Goal: Transaction & Acquisition: Purchase product/service

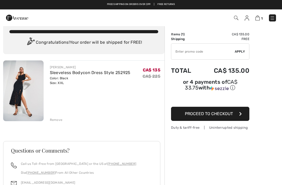
scroll to position [9, 0]
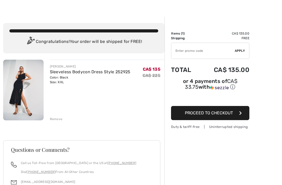
click at [222, 119] on button "Proceed to Checkout" at bounding box center [210, 113] width 78 height 14
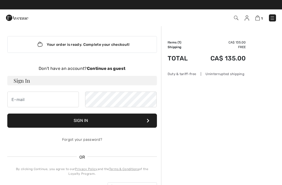
click at [107, 71] on div "Don't have an account? Continue as guest" at bounding box center [82, 68] width 150 height 6
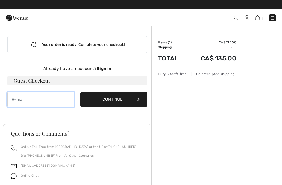
click at [34, 105] on input "email" at bounding box center [40, 99] width 67 height 16
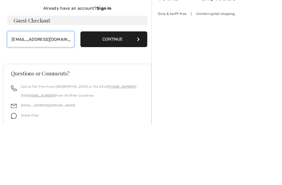
type input "rinapaventi@gmail.com"
click at [122, 91] on button "Continue" at bounding box center [113, 99] width 67 height 16
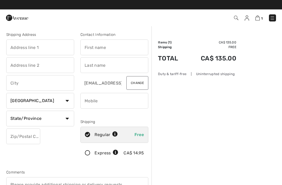
click at [108, 48] on input "text" at bounding box center [114, 47] width 68 height 16
type input "Rina"
click at [105, 68] on input "text" at bounding box center [114, 65] width 68 height 16
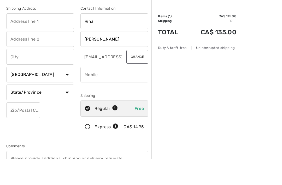
type input "[PERSON_NAME]"
click at [39, 39] on input "text" at bounding box center [40, 47] width 68 height 16
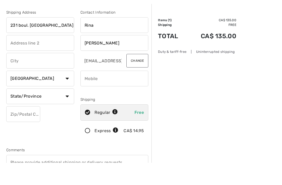
type input "231 boul. St. Elzear east"
click at [41, 75] on input "text" at bounding box center [40, 83] width 68 height 16
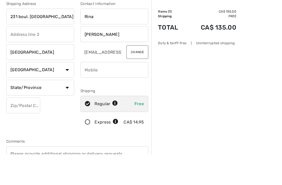
type input "Laval"
click at [41, 110] on select "State/Province Alberta British Columbia Manitoba New Brunswick Newfoundland and…" at bounding box center [40, 118] width 68 height 16
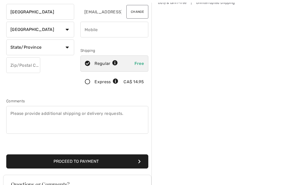
select select "QC"
click at [22, 68] on input "text" at bounding box center [23, 65] width 34 height 16
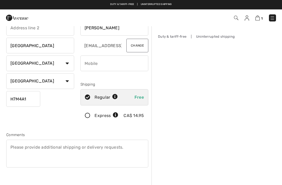
scroll to position [37, 0]
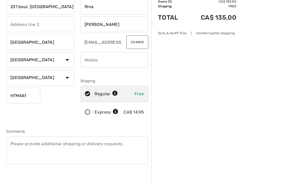
type input "H7M4A1"
click at [107, 63] on input "phone" at bounding box center [114, 64] width 68 height 16
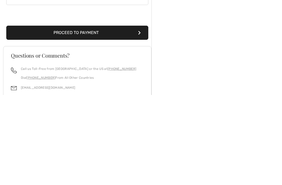
scroll to position [112, 0]
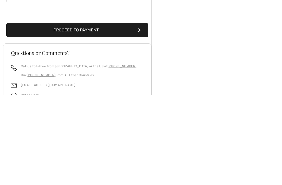
type input "5147129063"
click at [80, 113] on button "Proceed to Payment" at bounding box center [77, 120] width 142 height 14
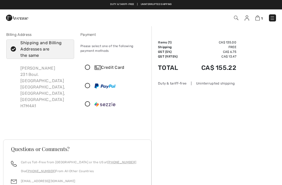
click at [91, 71] on div "Credit Card" at bounding box center [114, 68] width 67 height 16
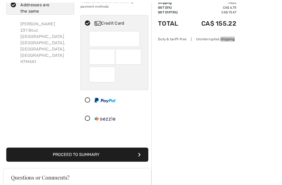
scroll to position [45, 0]
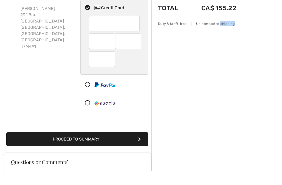
click at [213, 63] on div "Order Summary Details Items ( 1 ) CA$ 135.00 Promo code CA$ 0.00 Shipping Free …" at bounding box center [216, 136] width 131 height 310
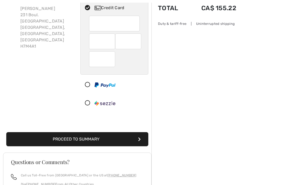
click at [93, 144] on button "Proceed to Summary" at bounding box center [77, 139] width 142 height 14
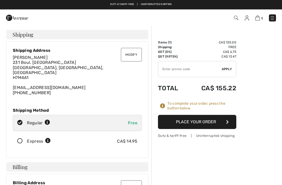
checkbox input "true"
click at [201, 127] on button "Place Your Order" at bounding box center [197, 122] width 78 height 14
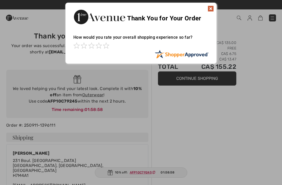
click at [211, 6] on img at bounding box center [211, 8] width 6 height 6
